Goal: Information Seeking & Learning: Learn about a topic

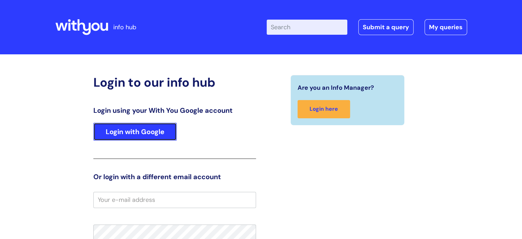
click at [144, 133] on link "Login with Google" at bounding box center [134, 132] width 83 height 18
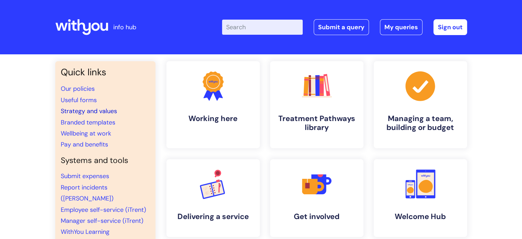
click at [114, 111] on link "Strategy and values" at bounding box center [89, 111] width 56 height 8
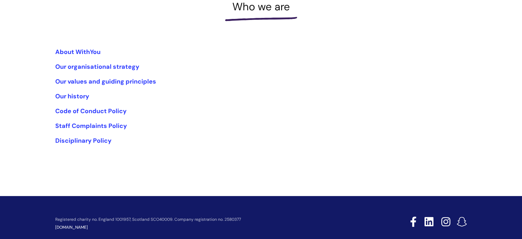
scroll to position [62, 0]
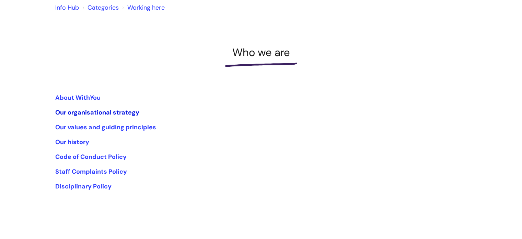
click at [100, 112] on link "Our organisational strategy" at bounding box center [97, 112] width 84 height 8
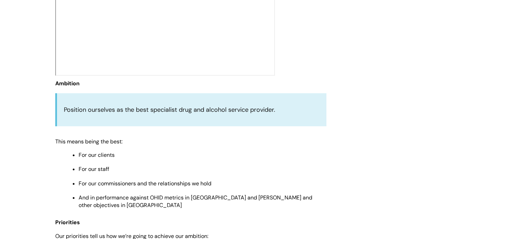
scroll to position [309, 0]
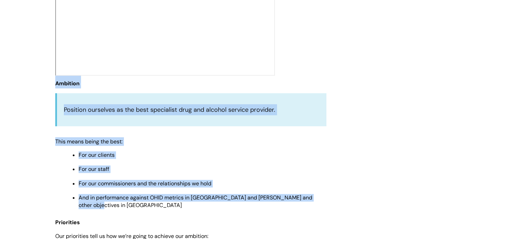
drag, startPoint x: 55, startPoint y: 83, endPoint x: 323, endPoint y: 201, distance: 292.9
copy div "Ambition Position ourselves as the best specialist drug and alcohol service pro…"
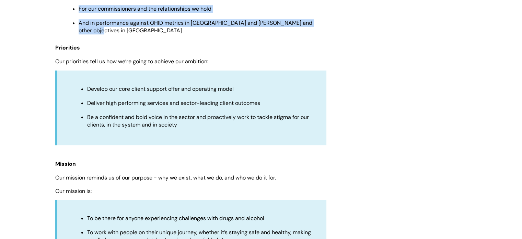
scroll to position [446, 0]
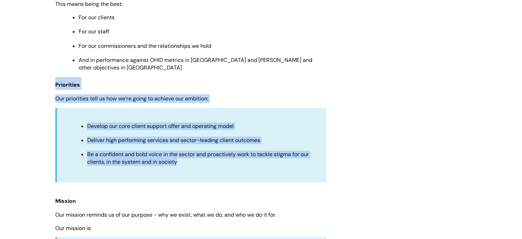
drag, startPoint x: 55, startPoint y: 78, endPoint x: 156, endPoint y: 142, distance: 119.5
copy div "Priorities Our priorities tell us how we’re going to achieve our ambition: Deve…"
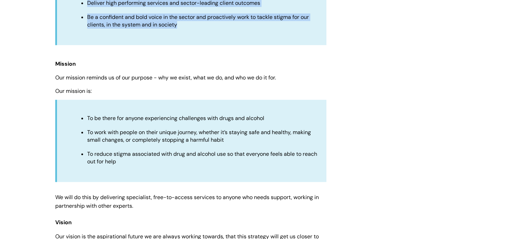
scroll to position [584, 0]
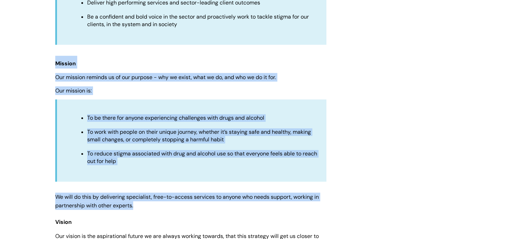
drag, startPoint x: 55, startPoint y: 57, endPoint x: 195, endPoint y: 200, distance: 200.1
click at [195, 200] on div "Use this to Learn about our WithYou organisational strategy 2025-2030. With the…" at bounding box center [190, 167] width 271 height 1243
copy div "Mission Our mission reminds us of our purpose - why we exist, what we do, and w…"
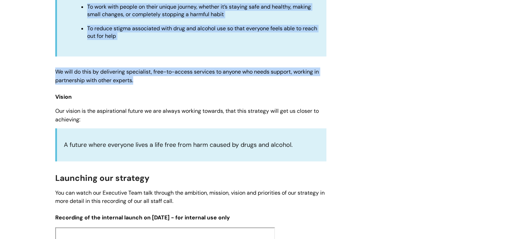
scroll to position [721, 0]
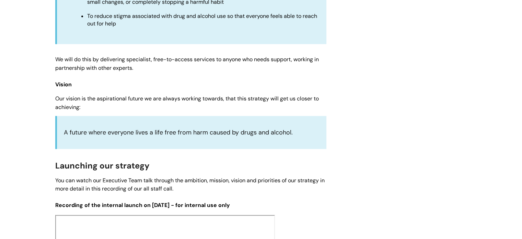
click at [170, 155] on div "Use this to Learn about our WithYou organisational strategy 2025-2030. With the…" at bounding box center [190, 30] width 271 height 1243
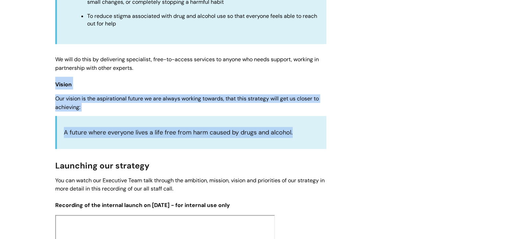
drag, startPoint x: 55, startPoint y: 79, endPoint x: 294, endPoint y: 129, distance: 243.9
click at [294, 129] on div "Use this to Learn about our WithYou organisational strategy 2025-2030. With the…" at bounding box center [190, 30] width 271 height 1243
copy div "Vision Our vision is the aspirational future we are always working towards, tha…"
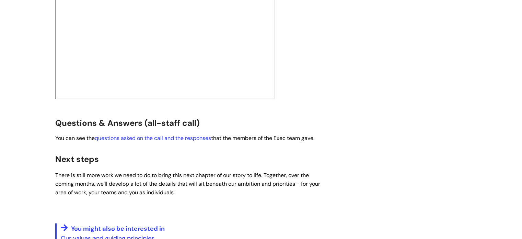
scroll to position [1202, 0]
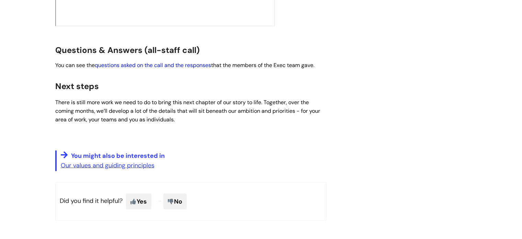
click at [143, 61] on link "questions asked on the call and the responses" at bounding box center [153, 64] width 116 height 7
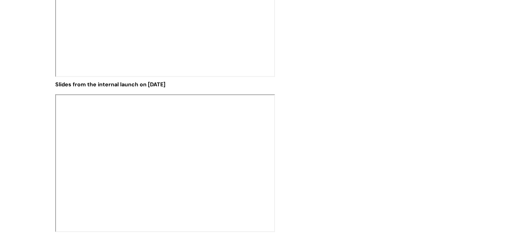
scroll to position [1064, 0]
